Goal: Task Accomplishment & Management: Manage account settings

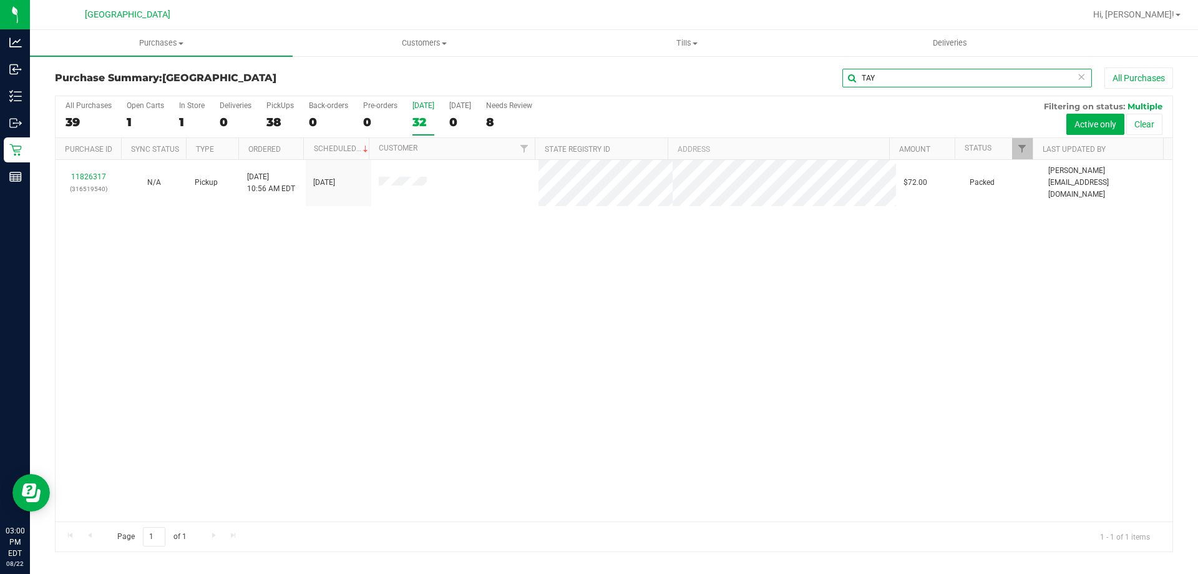
click at [907, 74] on input "TAY" at bounding box center [968, 78] width 250 height 19
type input "T"
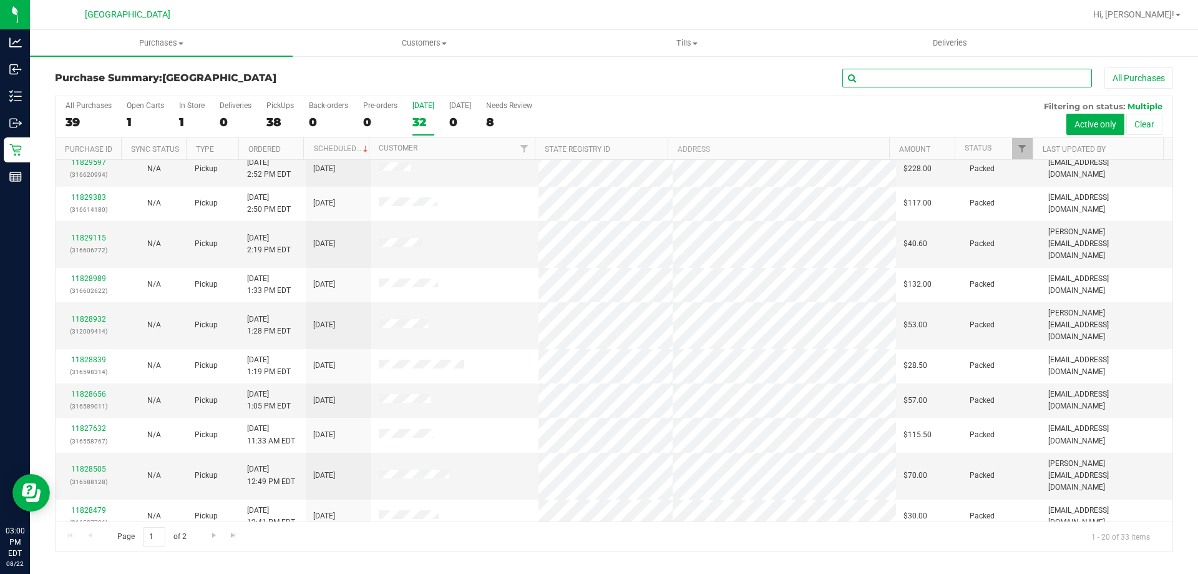
scroll to position [330, 0]
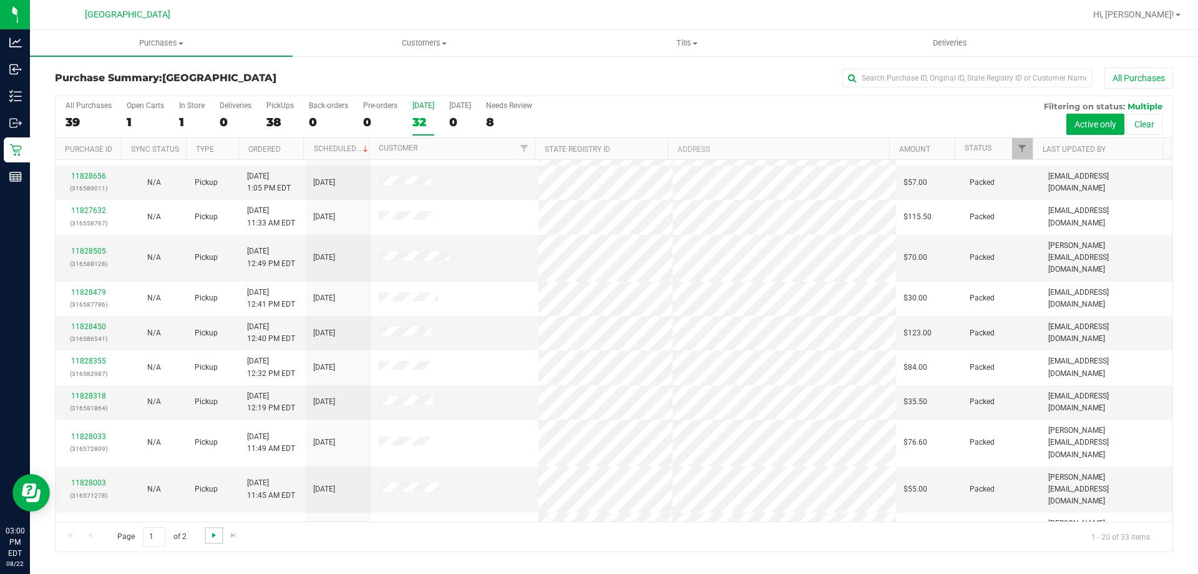
click at [210, 532] on span "Go to the next page" at bounding box center [214, 535] width 10 height 10
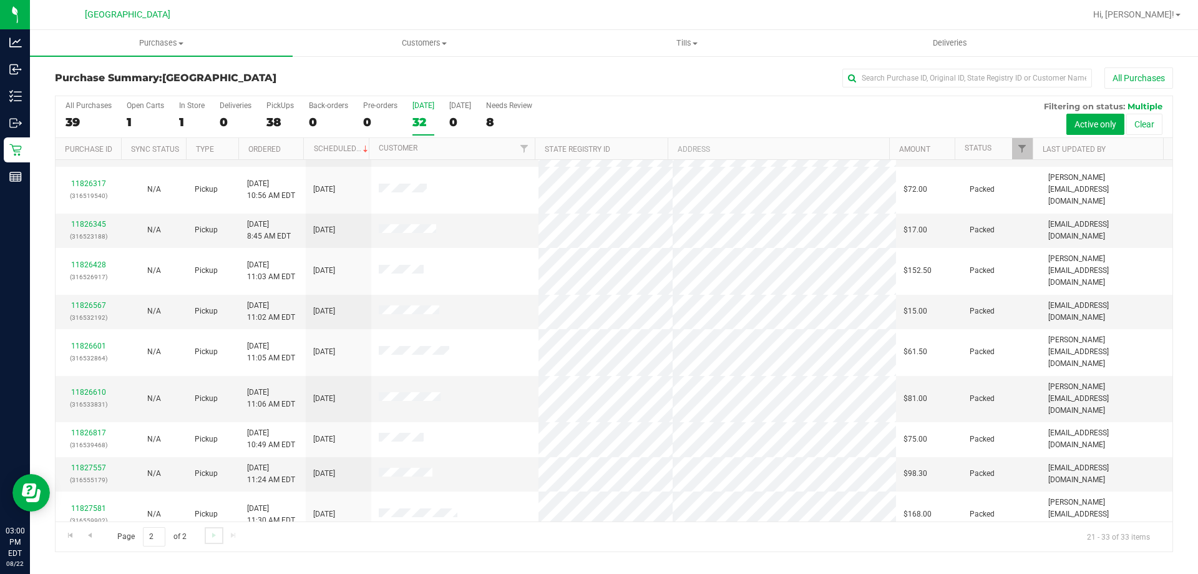
scroll to position [87, 0]
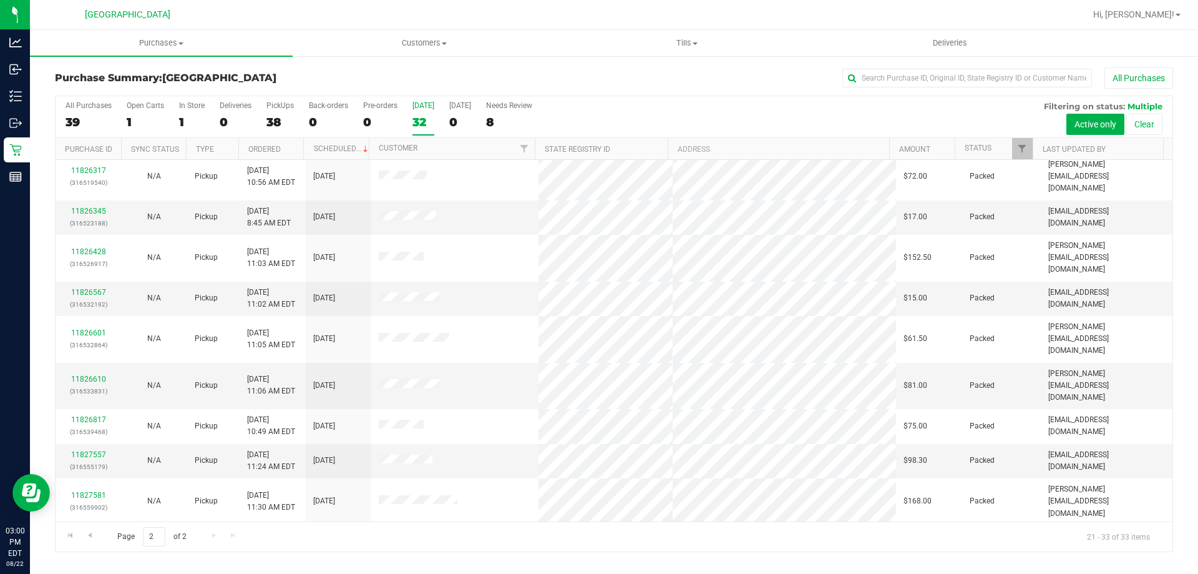
click at [97, 531] on link "11829583" at bounding box center [88, 535] width 35 height 9
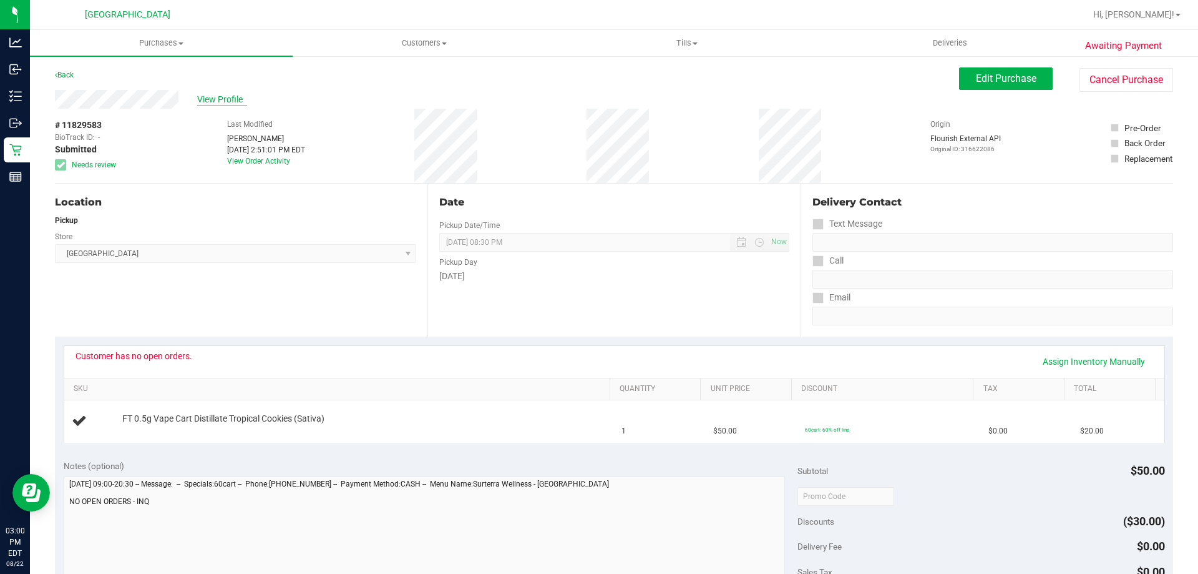
click at [209, 95] on span "View Profile" at bounding box center [222, 99] width 50 height 13
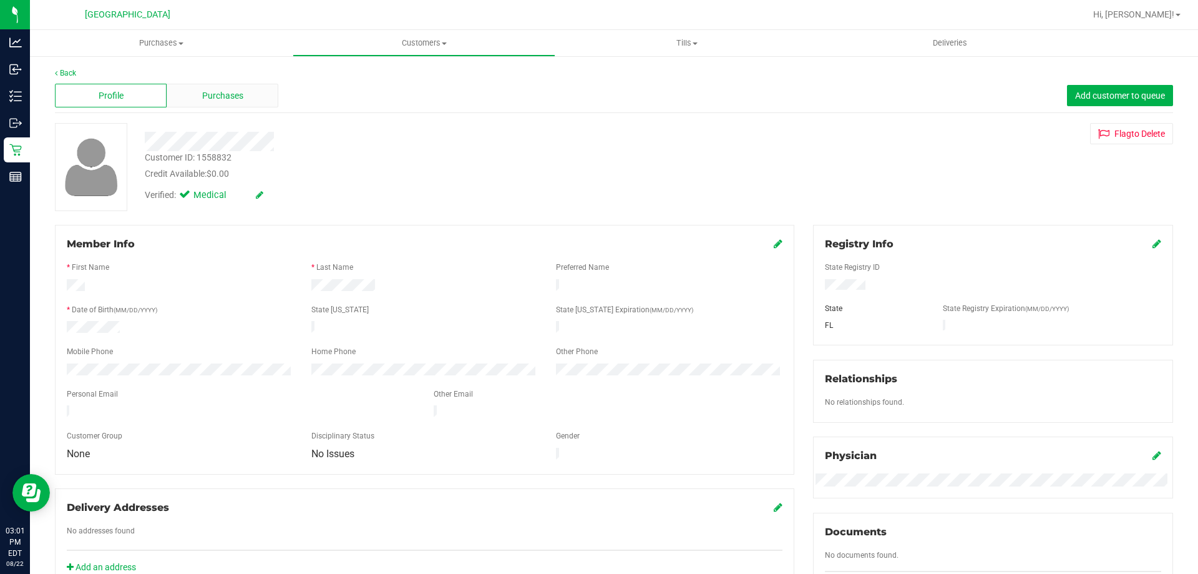
click at [273, 89] on div "Purchases" at bounding box center [223, 96] width 112 height 24
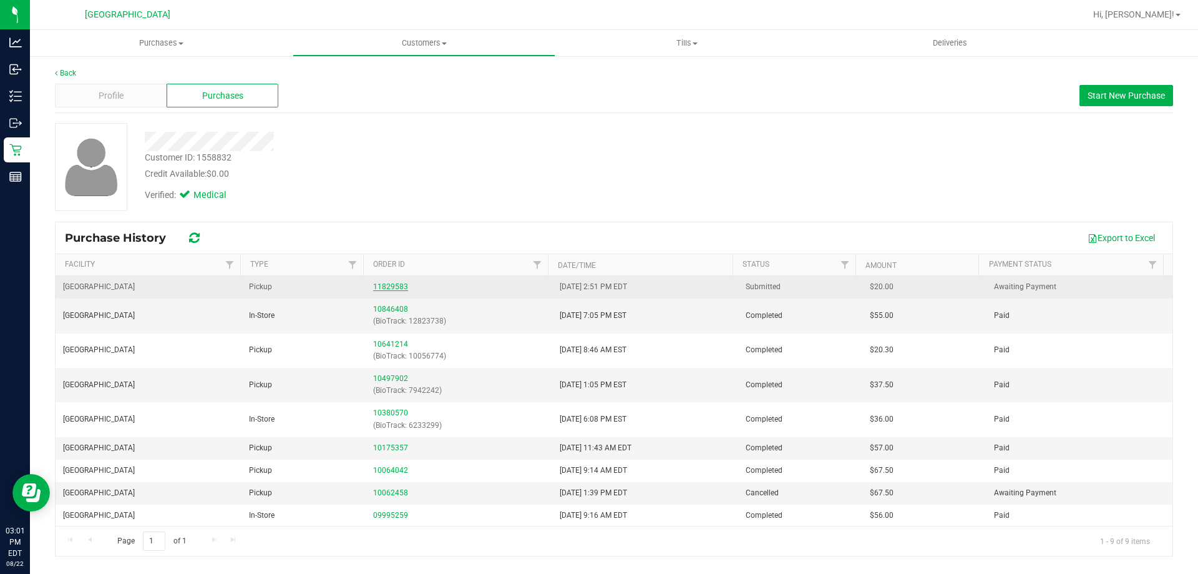
click at [390, 286] on link "11829583" at bounding box center [390, 286] width 35 height 9
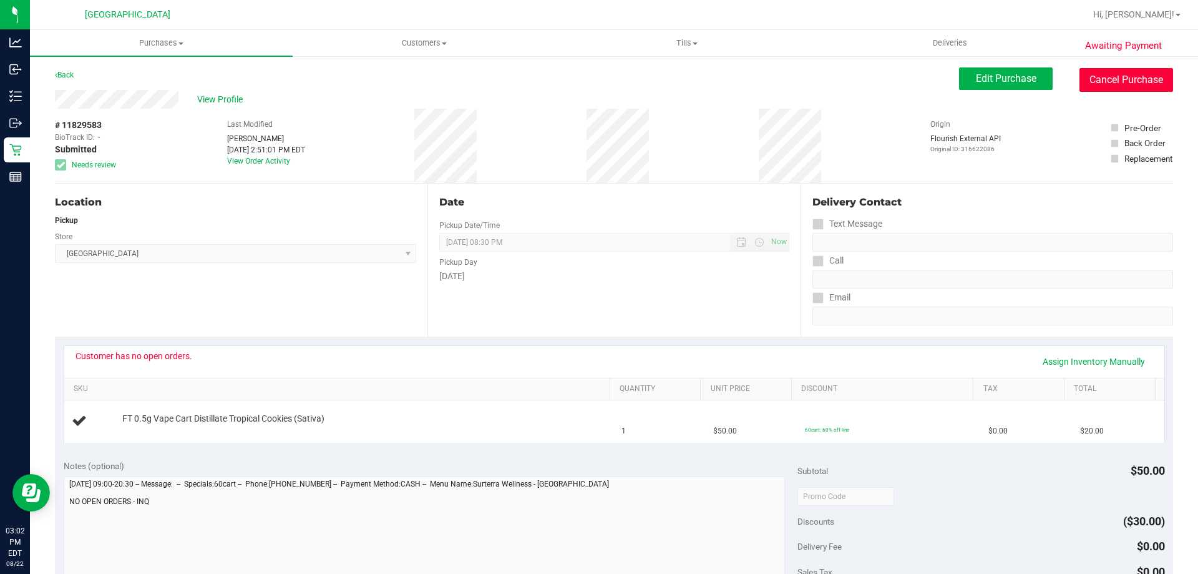
click at [1142, 84] on button "Cancel Purchase" at bounding box center [1127, 80] width 94 height 24
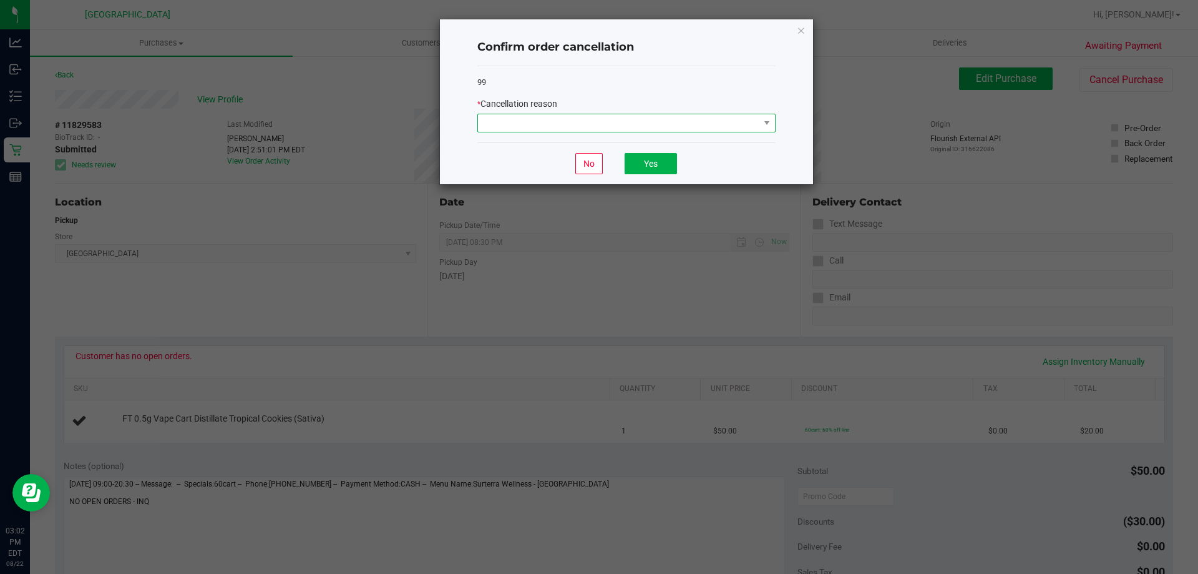
click at [685, 115] on span at bounding box center [619, 122] width 282 height 17
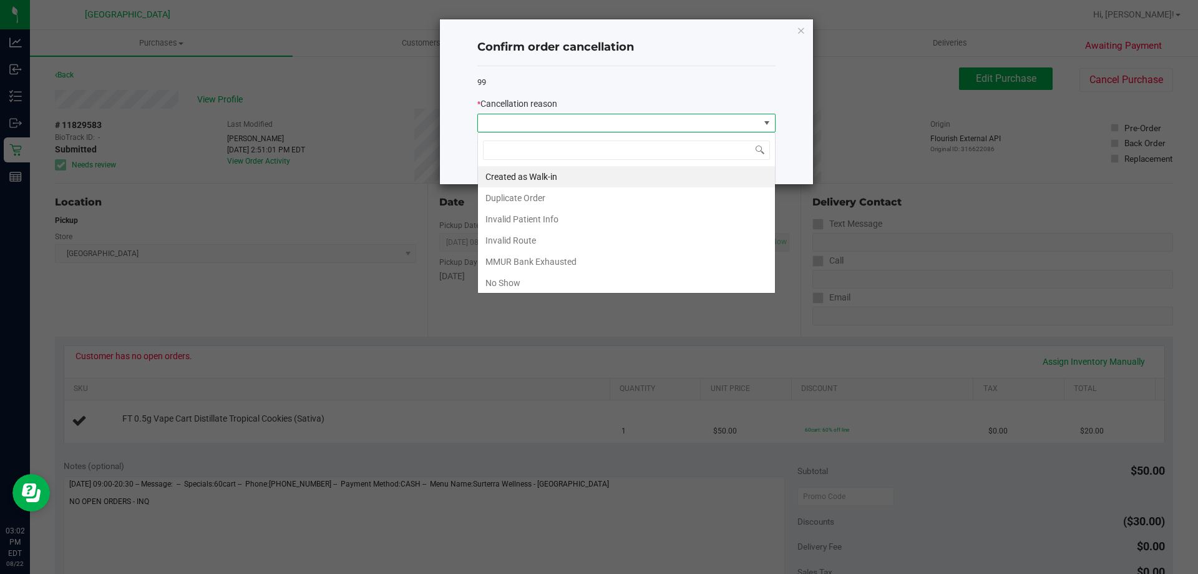
scroll to position [19, 298]
click at [543, 252] on li "MMUR Bank Exhausted" at bounding box center [626, 261] width 297 height 21
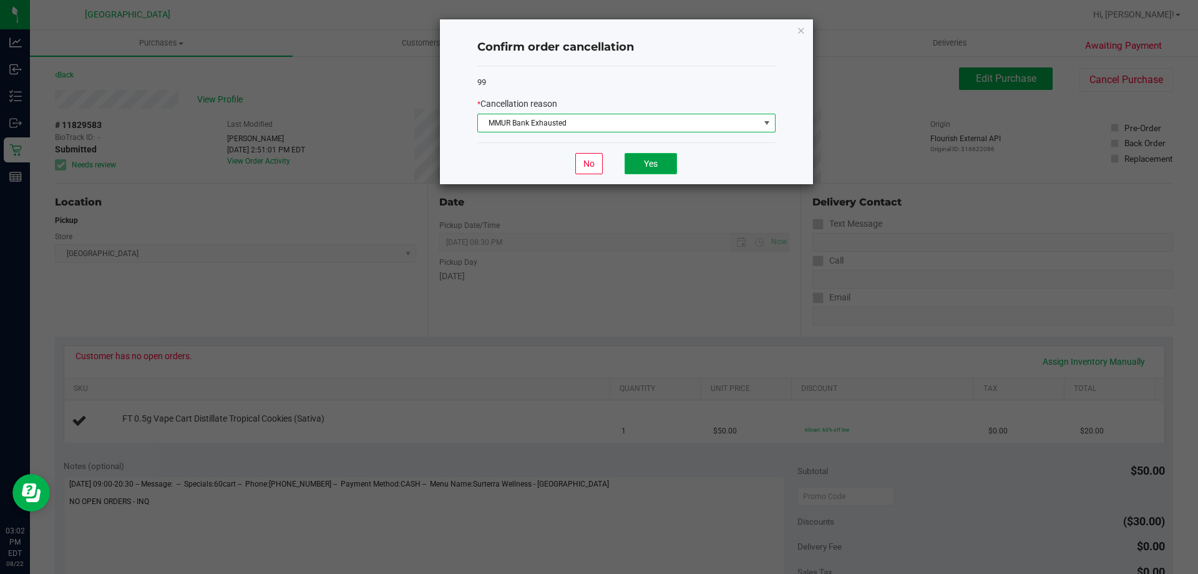
click at [661, 173] on button "Yes" at bounding box center [651, 163] width 52 height 21
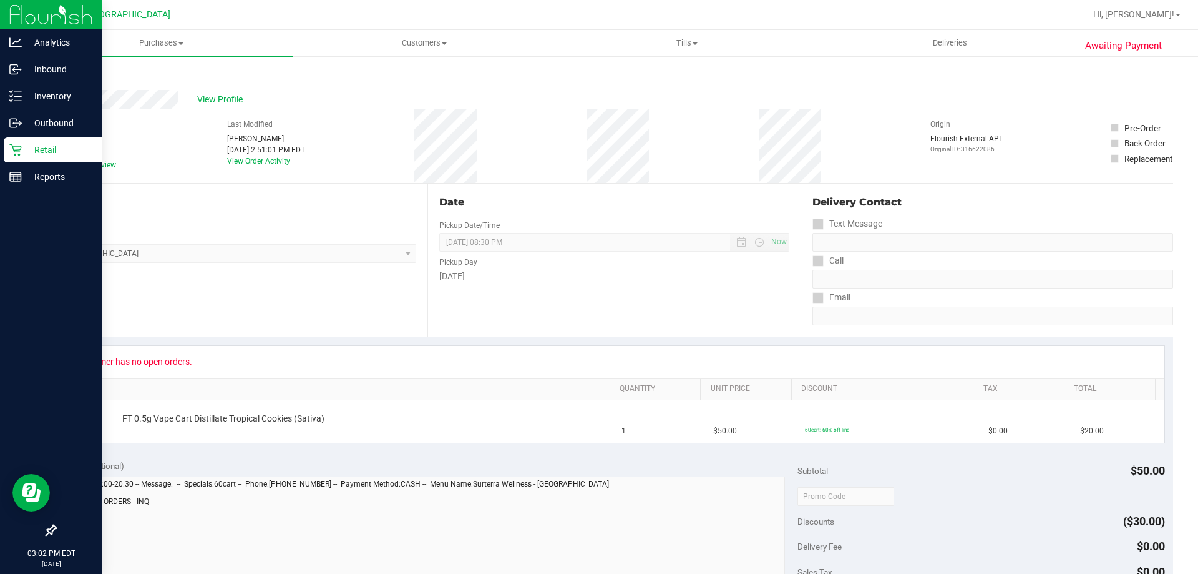
click at [19, 143] on div "Retail" at bounding box center [53, 149] width 99 height 25
